Goal: Find specific page/section: Find specific page/section

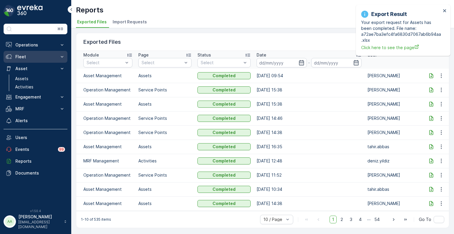
drag, startPoint x: 20, startPoint y: 70, endPoint x: 19, endPoint y: 62, distance: 7.4
click at [20, 70] on p "Asset" at bounding box center [35, 69] width 40 height 6
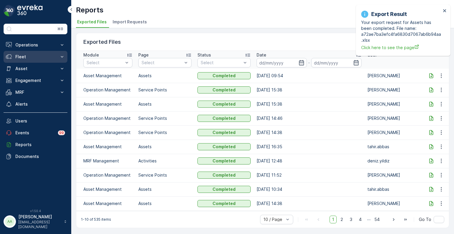
click at [19, 55] on p "Fleet" at bounding box center [35, 57] width 40 height 6
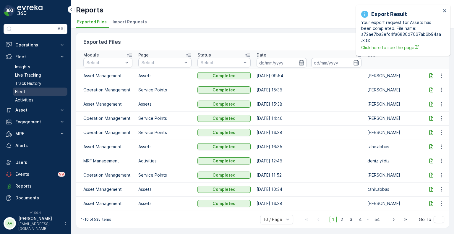
click at [30, 90] on link "Fleet" at bounding box center [40, 92] width 55 height 8
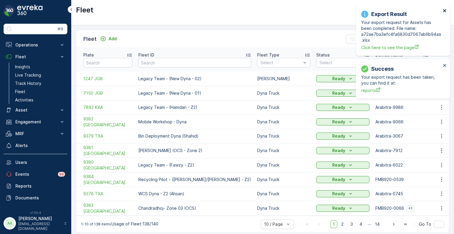
click at [445, 9] on icon "close" at bounding box center [445, 10] width 4 height 5
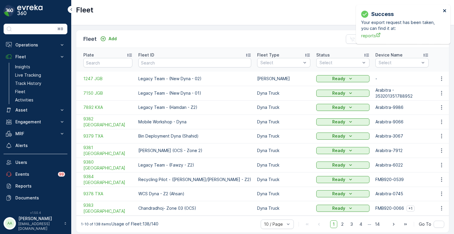
click at [445, 10] on icon "close" at bounding box center [444, 10] width 3 height 3
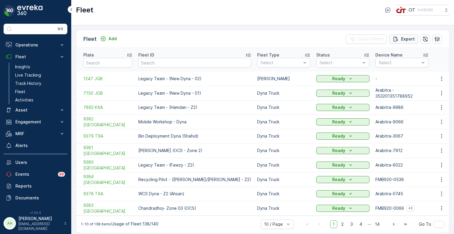
click at [406, 40] on p "Export" at bounding box center [408, 39] width 14 height 6
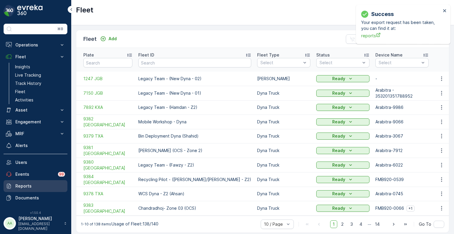
click at [27, 185] on p "Reports" at bounding box center [40, 186] width 50 height 6
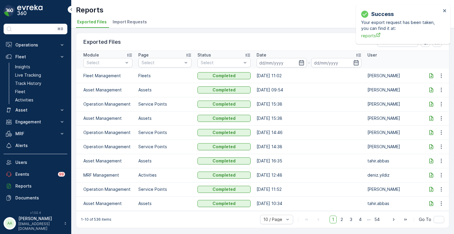
click at [435, 74] on div at bounding box center [431, 76] width 9 height 6
